Goal: Task Accomplishment & Management: Use online tool/utility

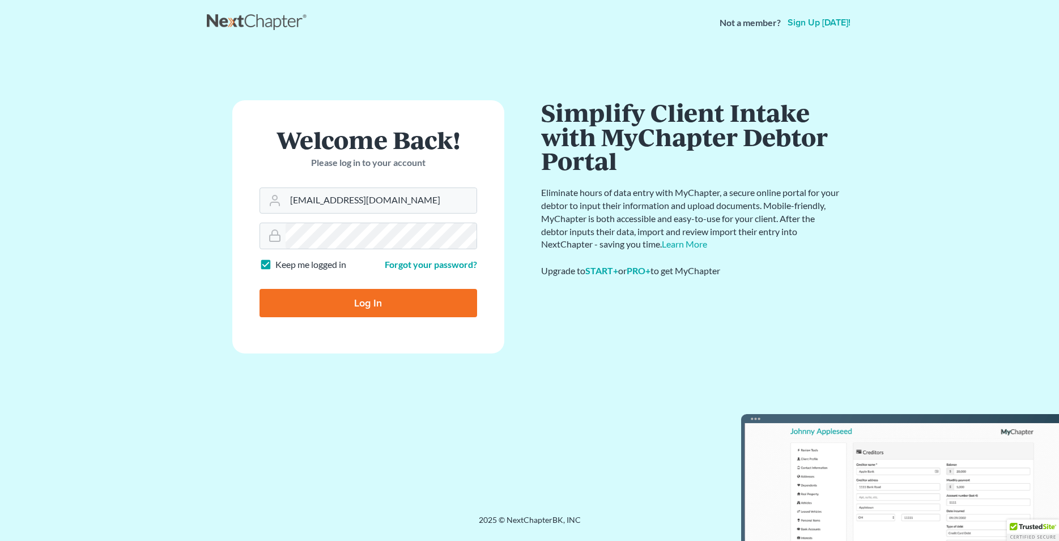
type input "Lafayette@calsadalaw.com"
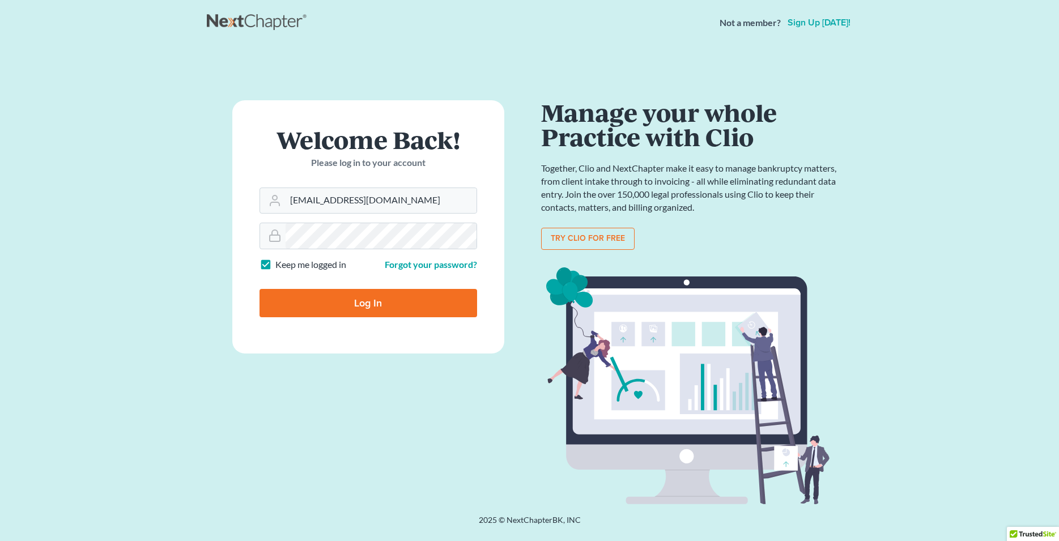
click at [368, 314] on input "Log In" at bounding box center [369, 303] width 218 height 28
type input "Thinking..."
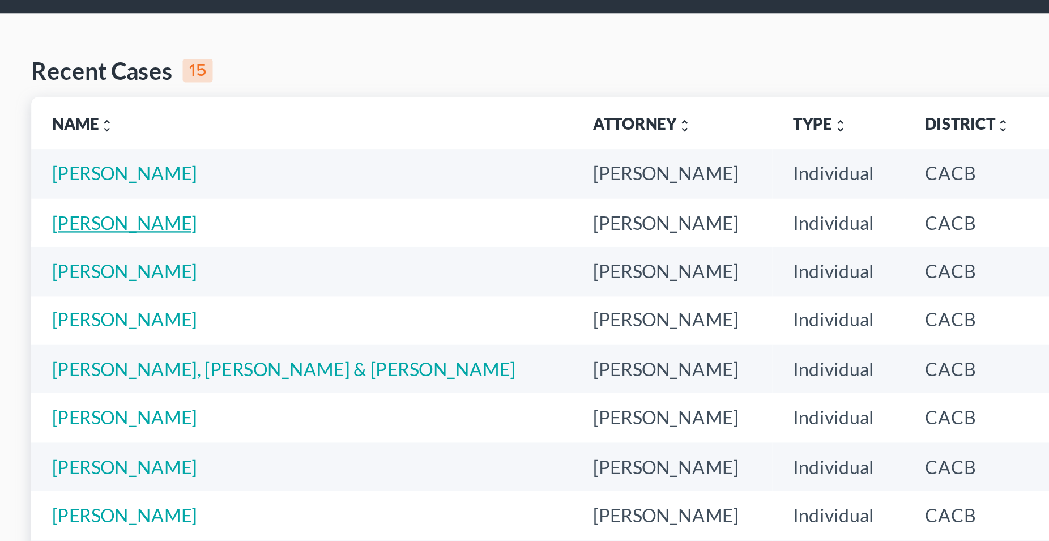
click at [51, 139] on link "[PERSON_NAME]" at bounding box center [54, 136] width 63 height 10
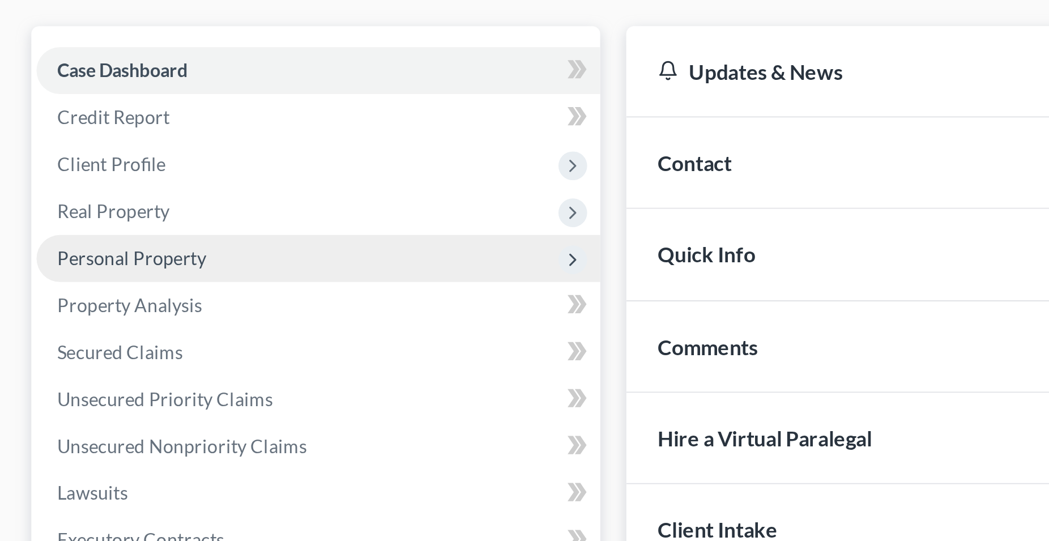
click at [78, 212] on span "Personal Property" at bounding box center [57, 210] width 65 height 10
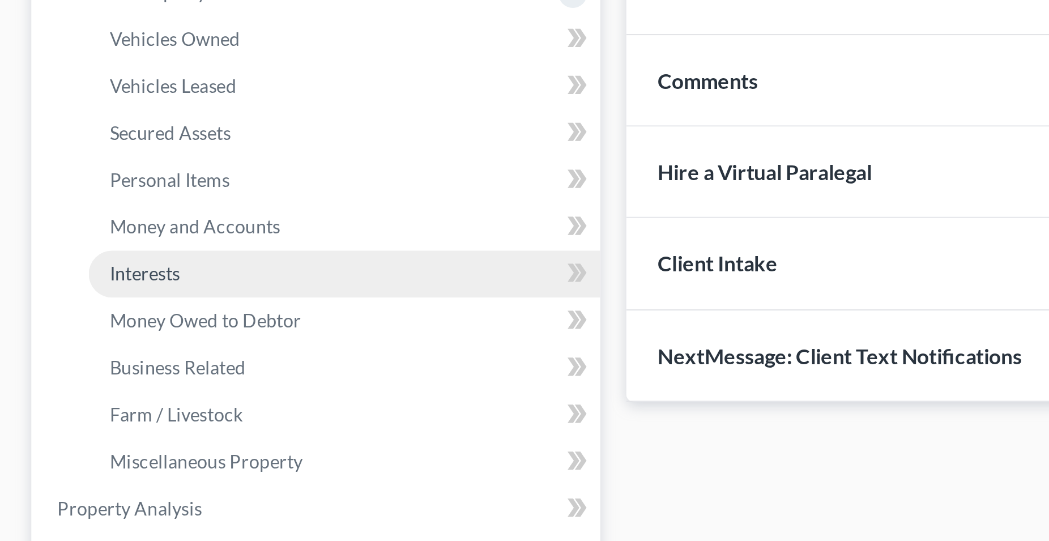
click at [65, 331] on span "Interests" at bounding box center [63, 332] width 31 height 10
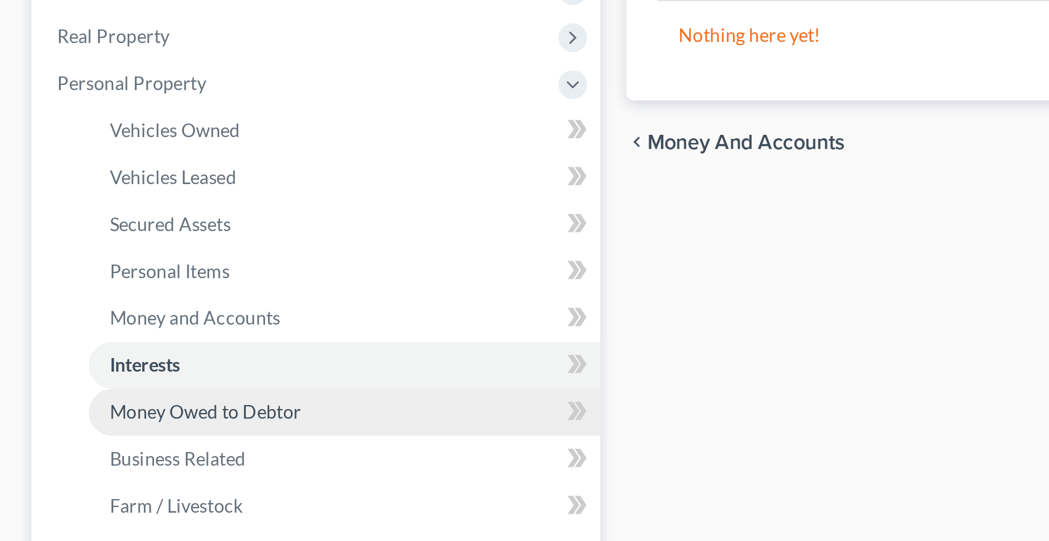
click at [116, 352] on span "Money Owed to Debtor" at bounding box center [89, 352] width 83 height 10
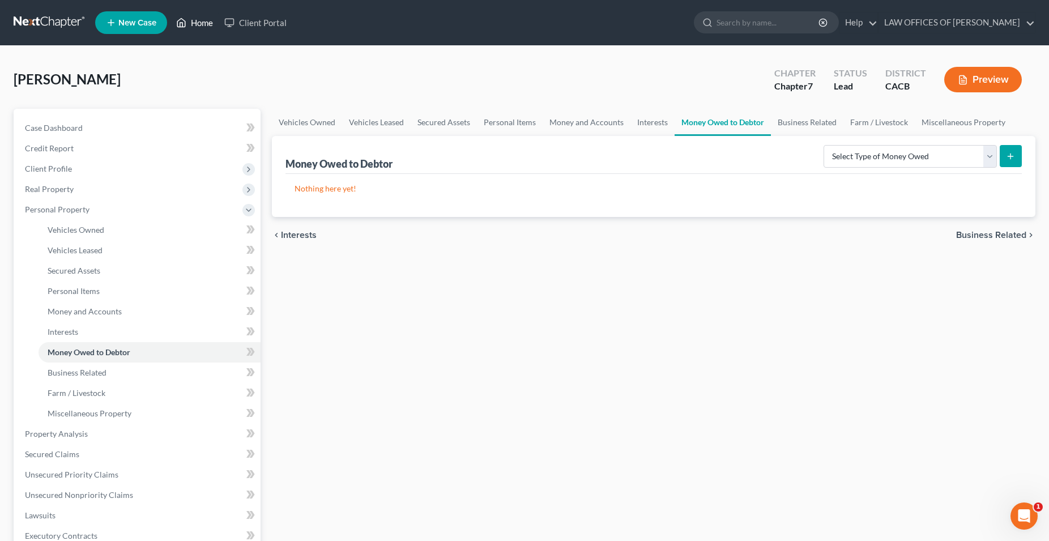
click at [198, 25] on link "Home" at bounding box center [195, 22] width 48 height 20
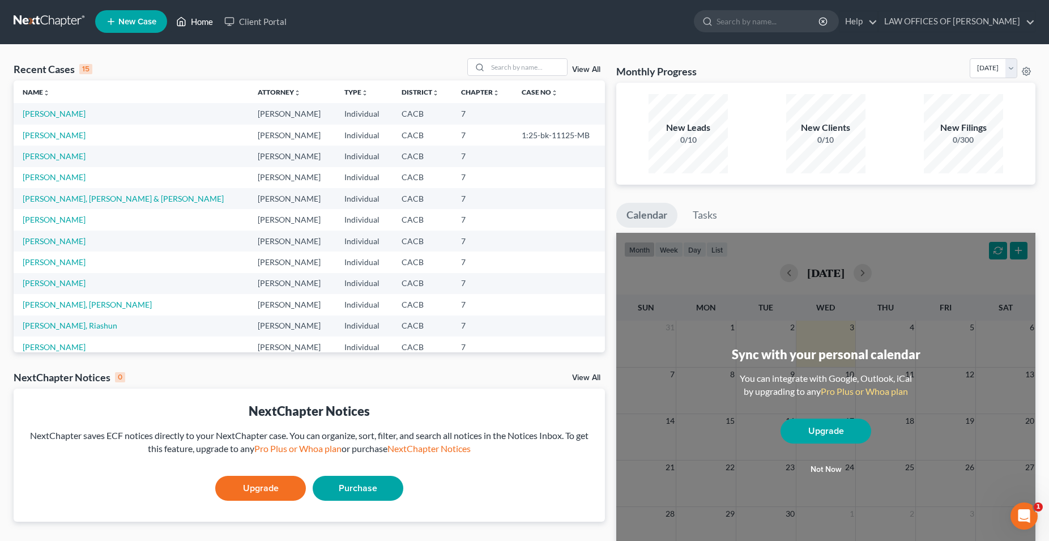
scroll to position [1, 0]
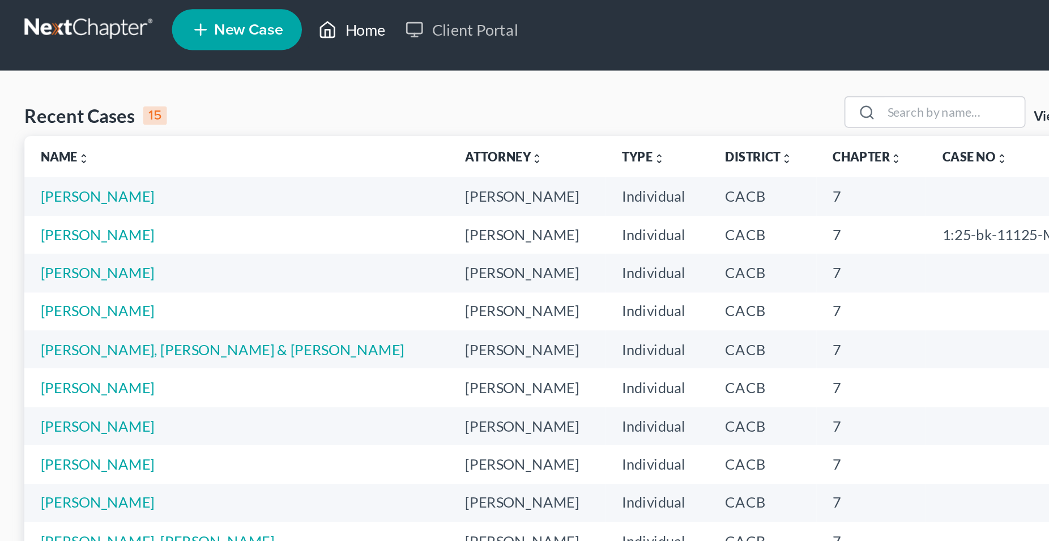
click at [206, 25] on link "Home" at bounding box center [195, 22] width 48 height 20
click at [203, 25] on link "Home" at bounding box center [195, 22] width 48 height 20
click at [62, 177] on link "[PERSON_NAME]" at bounding box center [54, 178] width 63 height 10
